Goal: Register for event/course

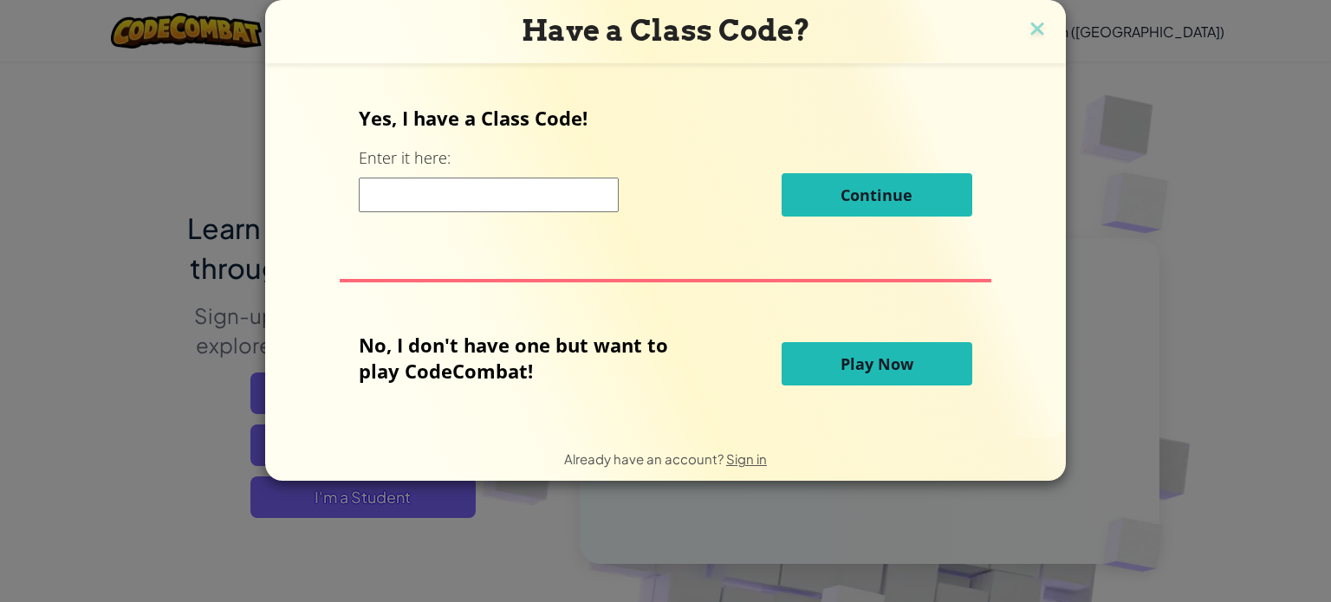
click at [903, 377] on button "Play Now" at bounding box center [876, 363] width 191 height 43
click at [850, 369] on span "Play Now" at bounding box center [876, 363] width 73 height 21
click at [1033, 23] on img at bounding box center [1037, 30] width 23 height 26
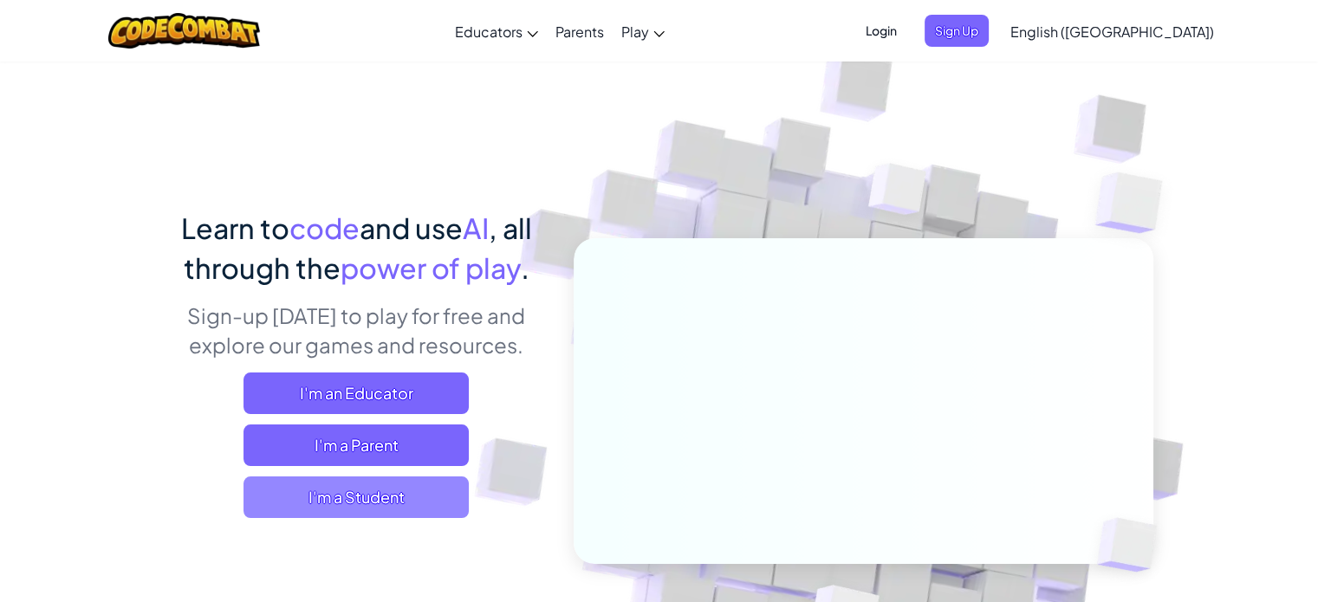
click at [350, 511] on span "I'm a Student" at bounding box center [355, 498] width 225 height 42
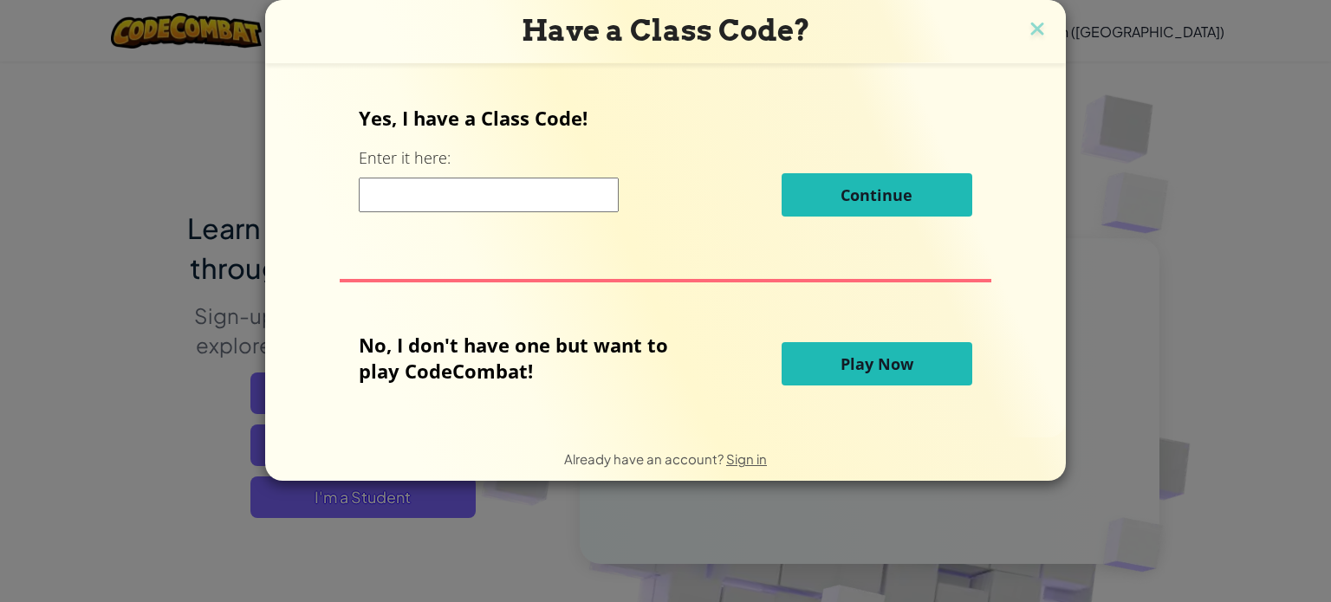
click at [885, 359] on span "Play Now" at bounding box center [876, 363] width 73 height 21
click at [1031, 29] on img at bounding box center [1037, 30] width 23 height 26
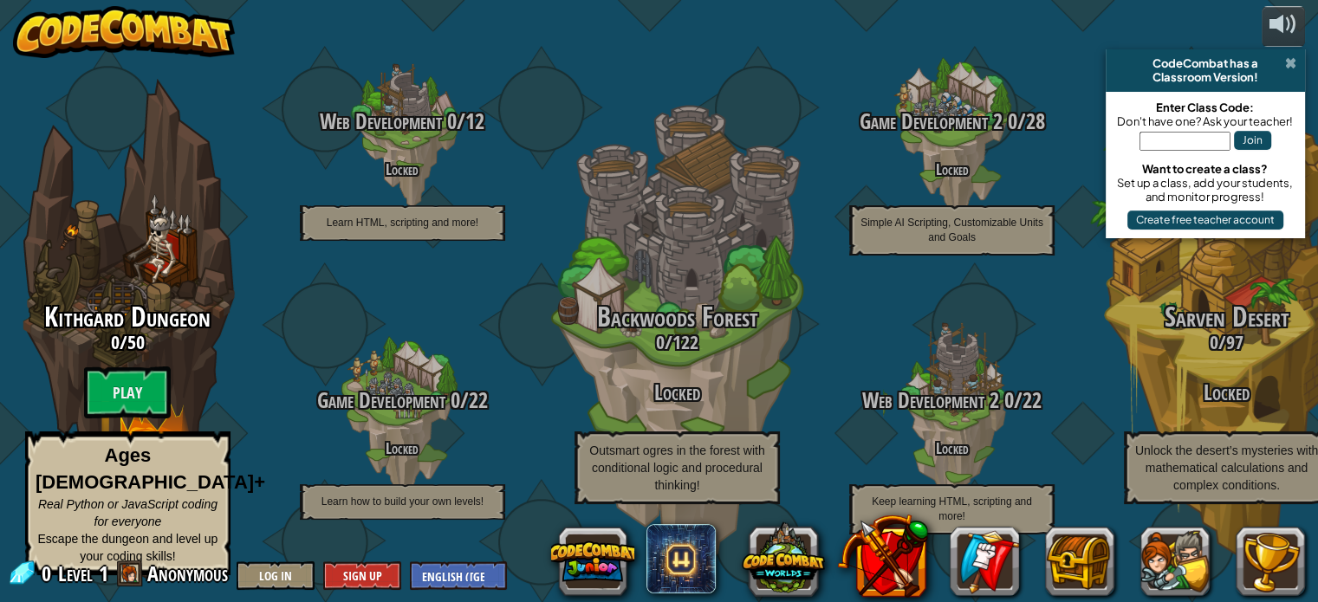
click at [1289, 65] on span at bounding box center [1290, 63] width 11 height 14
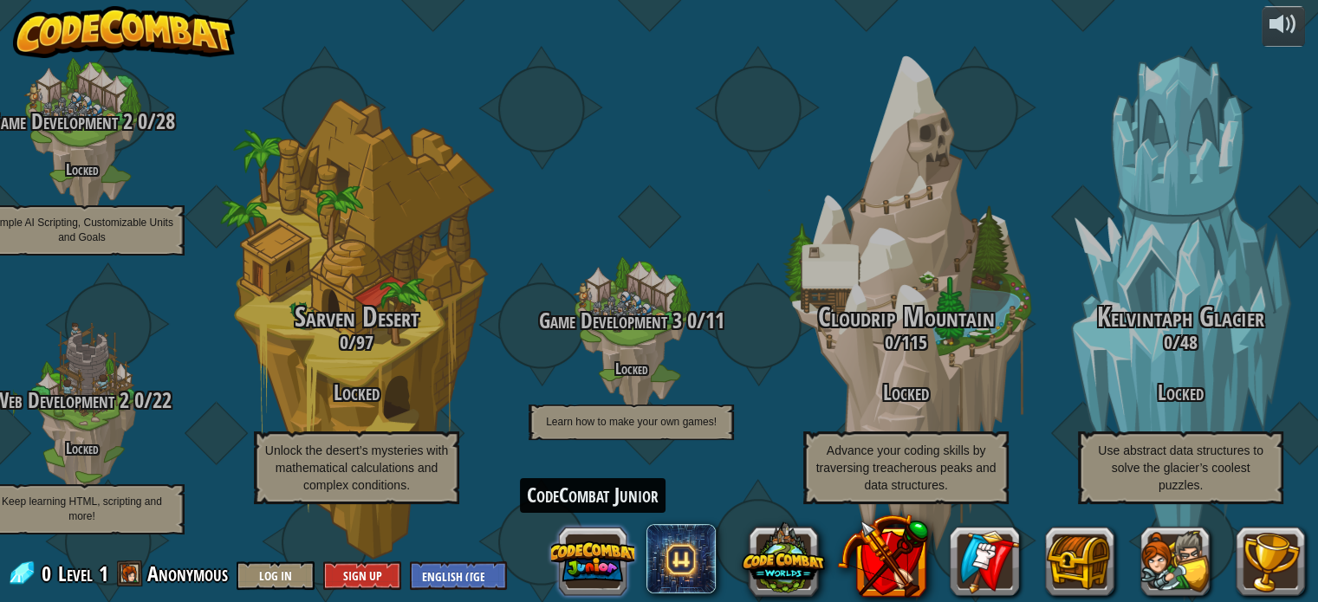
click at [620, 551] on button at bounding box center [592, 561] width 83 height 83
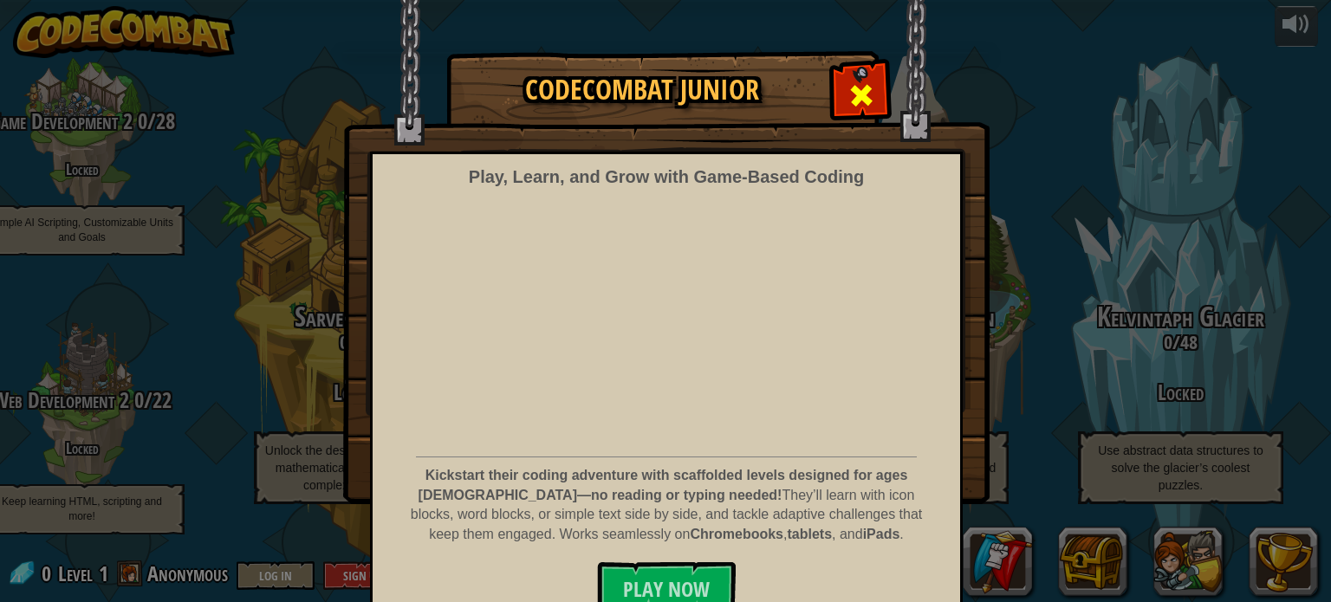
click at [853, 93] on span at bounding box center [861, 95] width 28 height 28
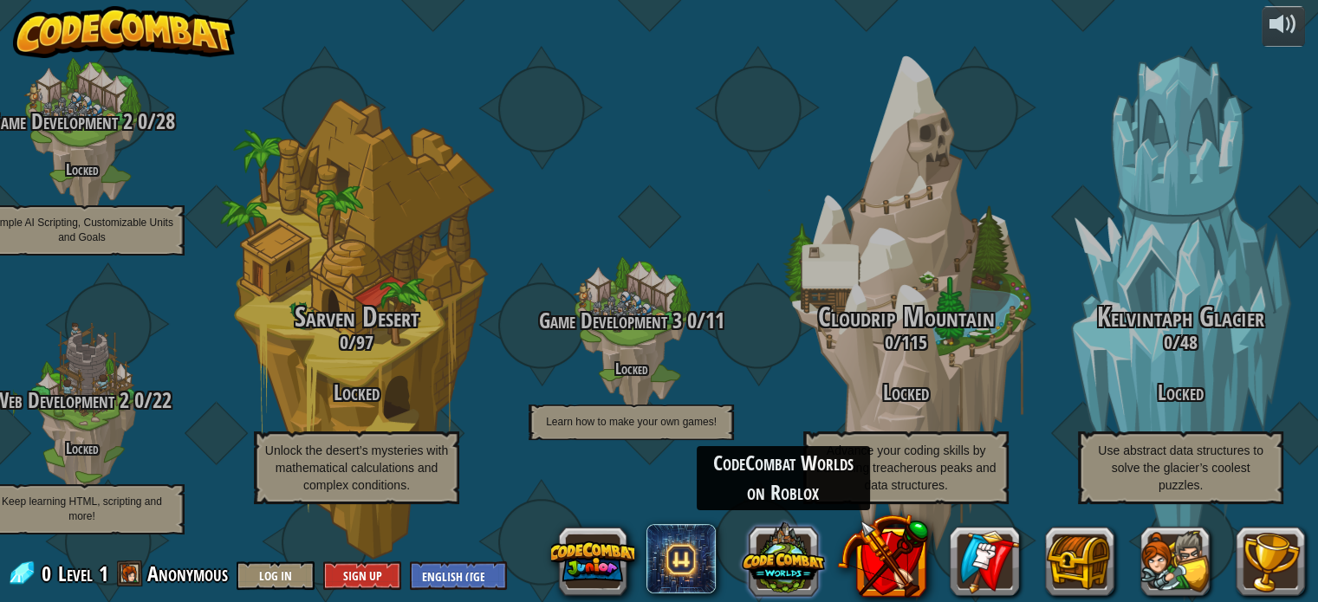
click at [777, 561] on button at bounding box center [783, 557] width 83 height 83
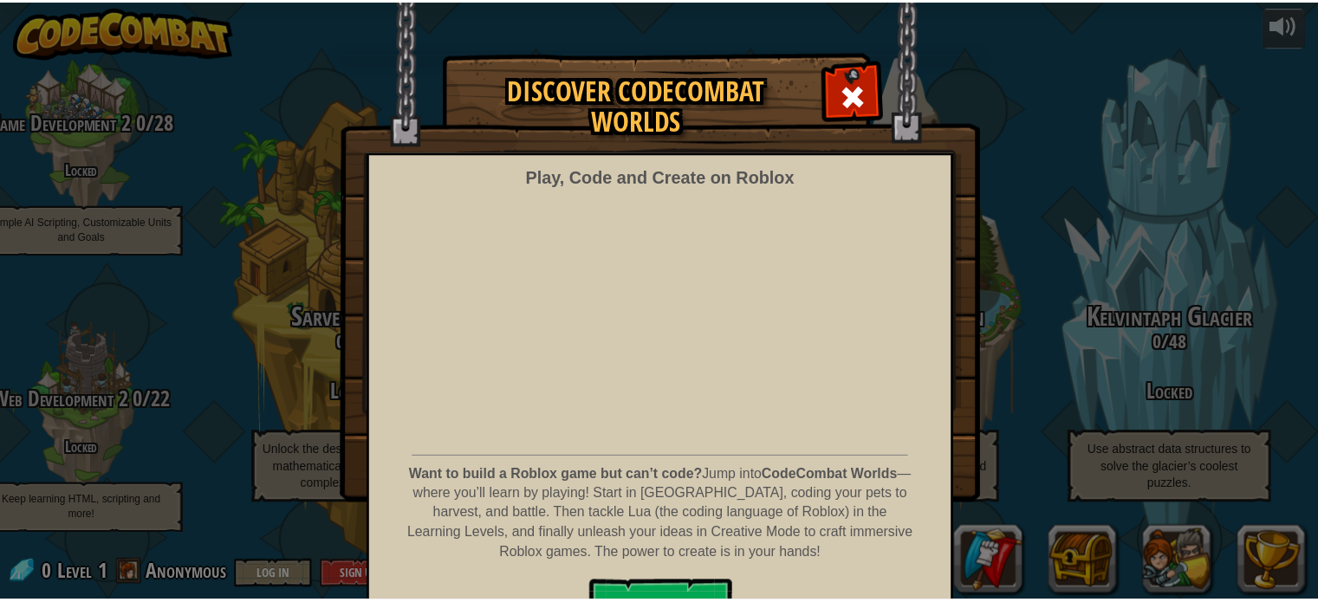
scroll to position [42, 0]
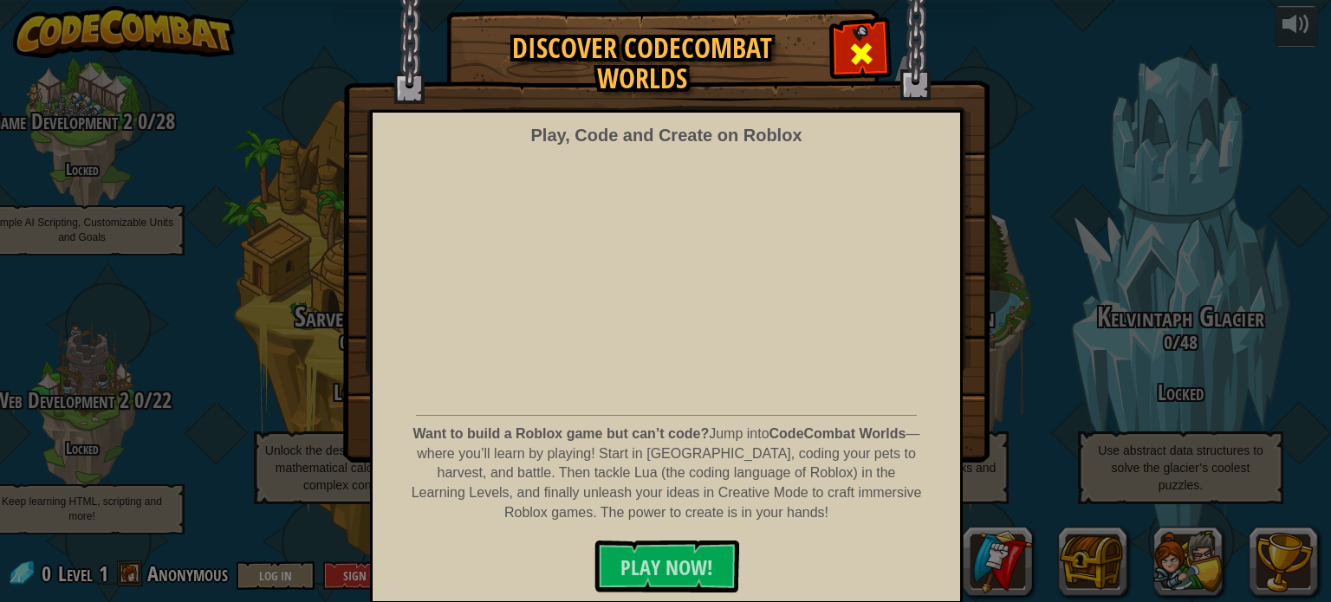
click at [853, 44] on span at bounding box center [861, 54] width 28 height 28
